Goal: Use online tool/utility: Utilize a website feature to perform a specific function

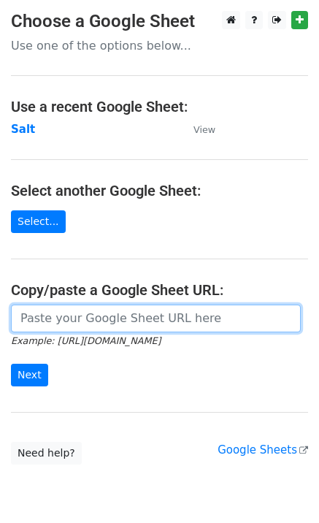
drag, startPoint x: 24, startPoint y: 309, endPoint x: 31, endPoint y: 322, distance: 14.7
click at [26, 310] on input "url" at bounding box center [156, 319] width 290 height 28
paste input "[URL][DOMAIN_NAME]"
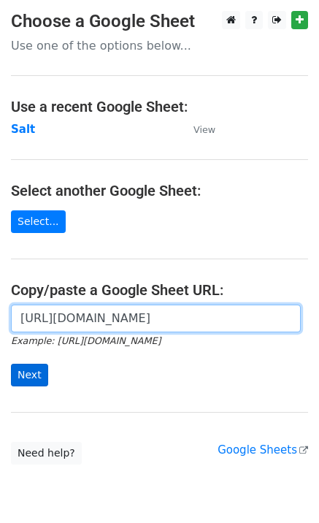
type input "https://docs.google.com/spreadsheets/d/1VPCjPxRBbWNLJjnCxAA0nW7_SpSsRbxUAy_tFhd…"
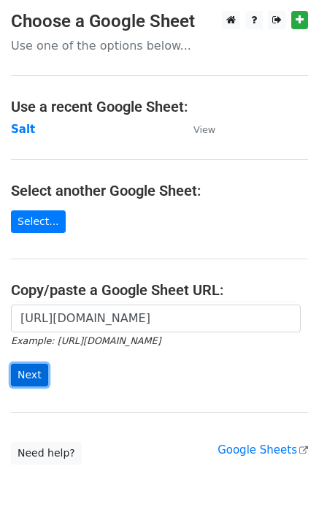
click at [35, 367] on input "Next" at bounding box center [29, 375] width 37 height 23
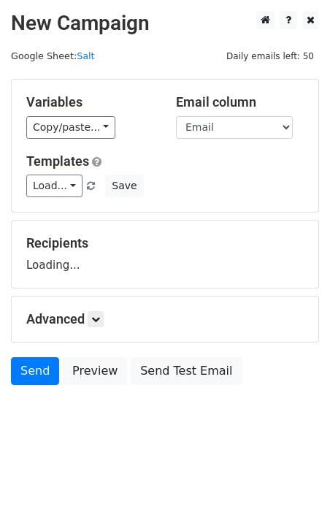
drag, startPoint x: 53, startPoint y: 174, endPoint x: 69, endPoint y: 199, distance: 30.6
click at [53, 175] on div "Templates Load... Your First Left Chest or Cap Logo – Absolutely Free Please ta…" at bounding box center [164, 175] width 299 height 45
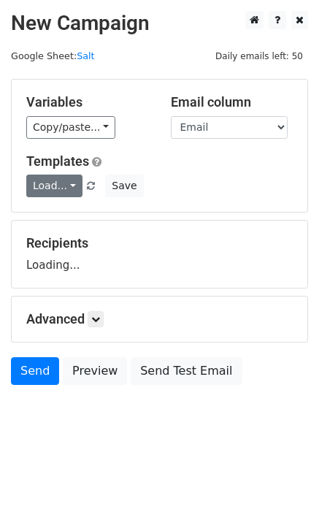
drag, startPoint x: 66, startPoint y: 183, endPoint x: 75, endPoint y: 192, distance: 12.4
click at [66, 184] on link "Load..." at bounding box center [54, 186] width 56 height 23
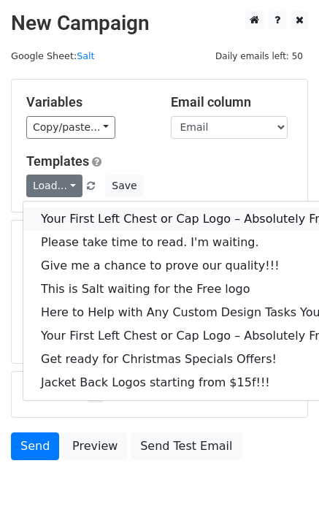
click at [88, 218] on link "Your First Left Chest or Cap Logo – Absolutely Free" at bounding box center [197, 218] width 348 height 23
